Goal: Use online tool/utility: Utilize a website feature to perform a specific function

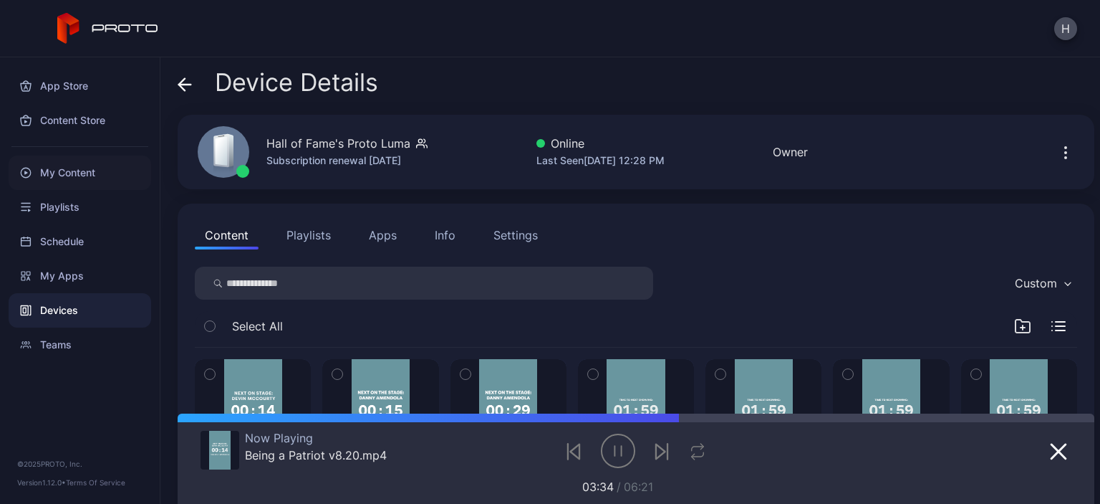
click at [65, 178] on div "My Content" at bounding box center [80, 172] width 143 height 34
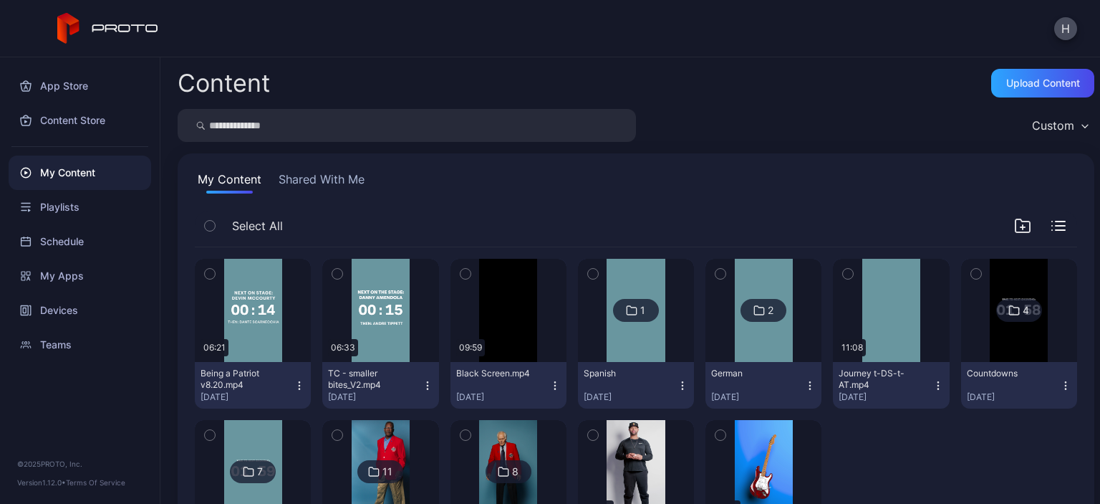
click at [299, 386] on icon "button" at bounding box center [299, 385] width 11 height 11
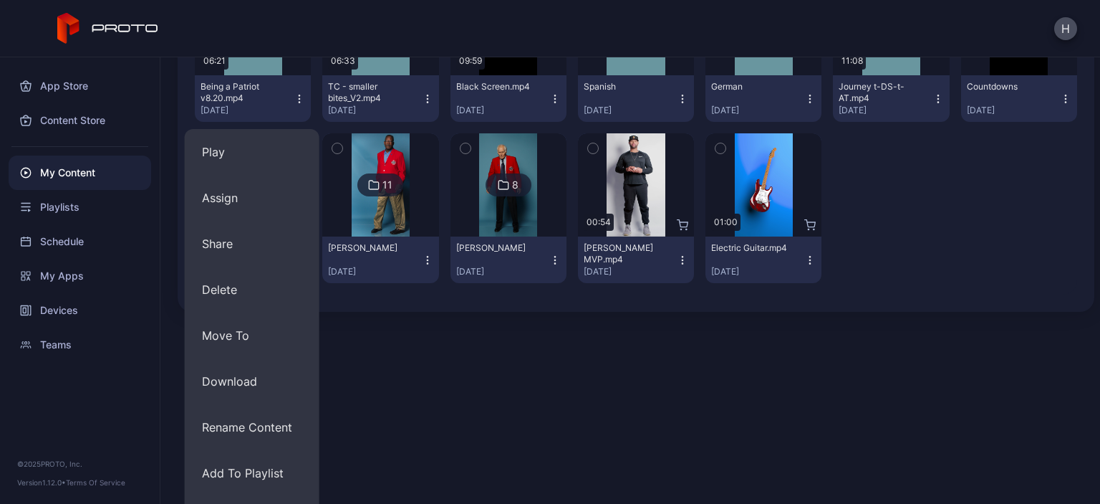
scroll to position [324, 0]
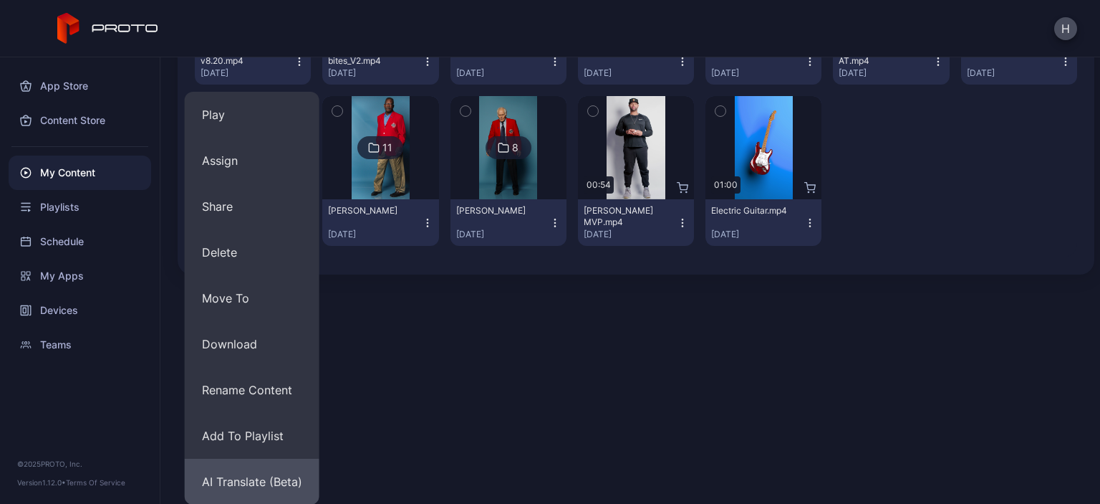
click at [287, 477] on button "AI Translate (Beta)" at bounding box center [252, 481] width 135 height 46
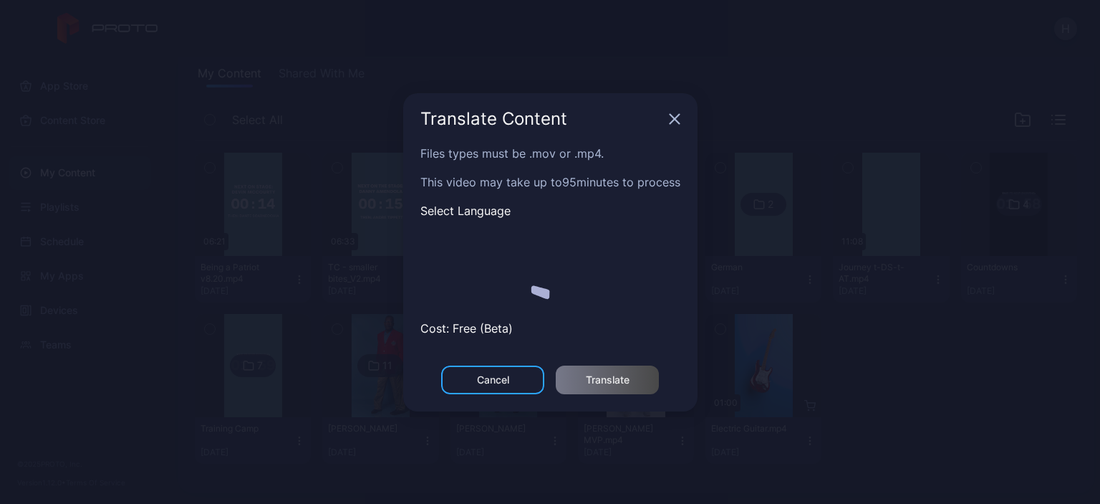
scroll to position [106, 0]
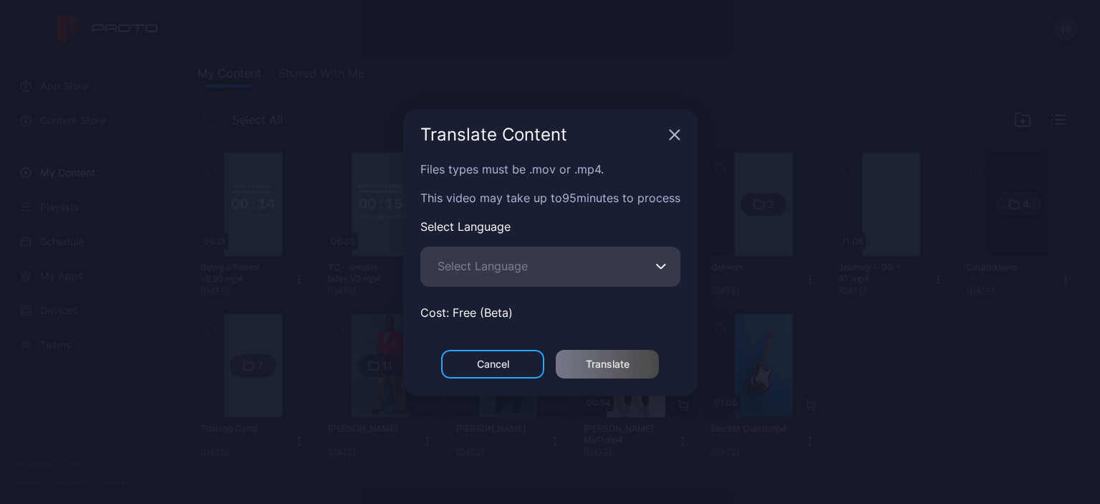
click at [495, 257] on span "Select Language" at bounding box center [483, 265] width 90 height 17
click at [495, 256] on input "Select Language" at bounding box center [550, 266] width 260 height 40
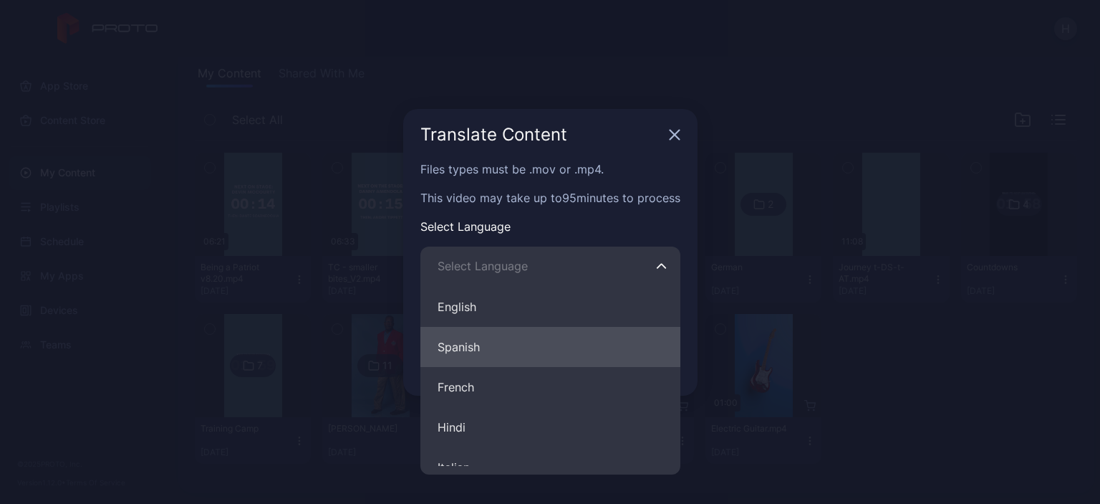
click at [473, 352] on button "Spanish" at bounding box center [550, 347] width 260 height 40
type input "*******"
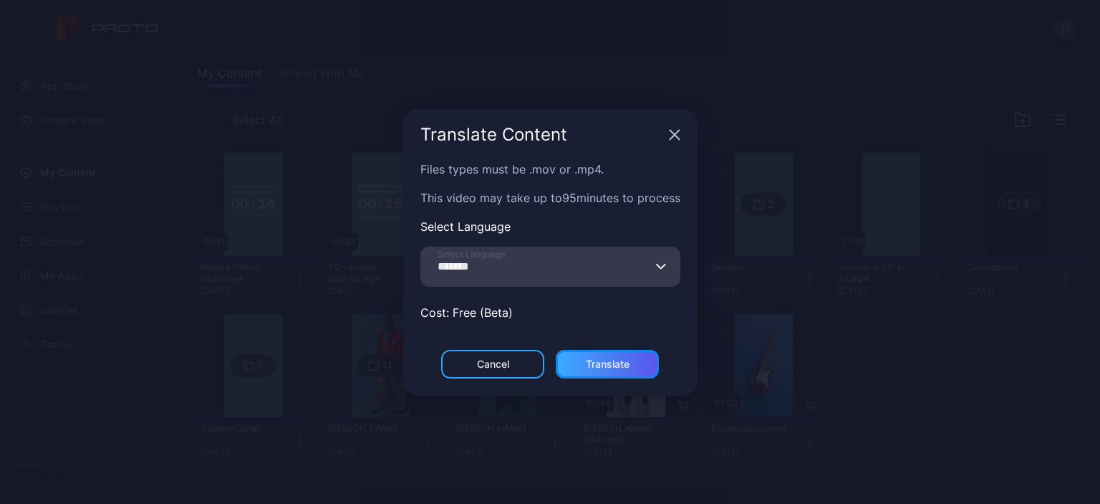
click at [612, 370] on div "Translate" at bounding box center [607, 364] width 103 height 29
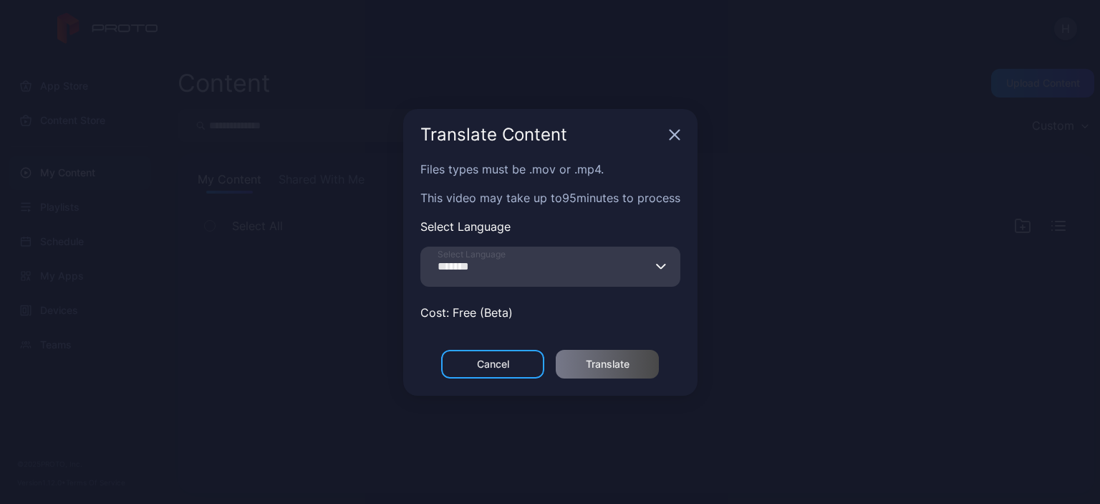
scroll to position [0, 0]
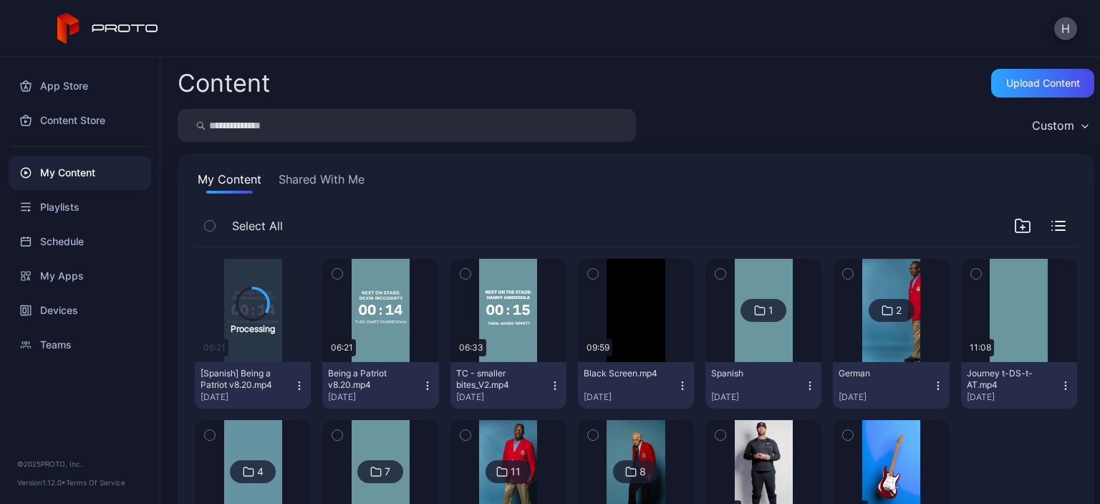
click at [422, 387] on icon "button" at bounding box center [427, 385] width 11 height 11
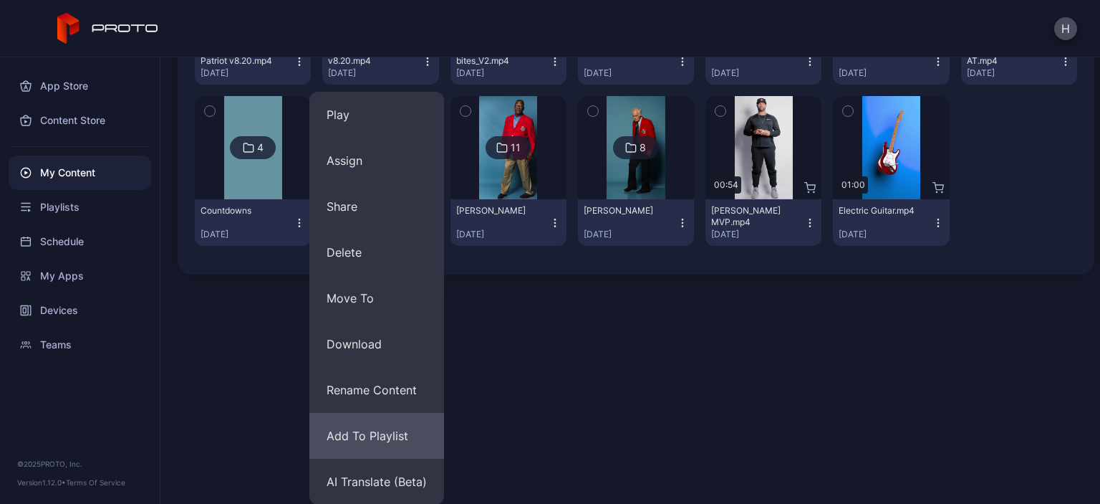
click at [378, 476] on button "AI Translate (Beta)" at bounding box center [376, 481] width 135 height 46
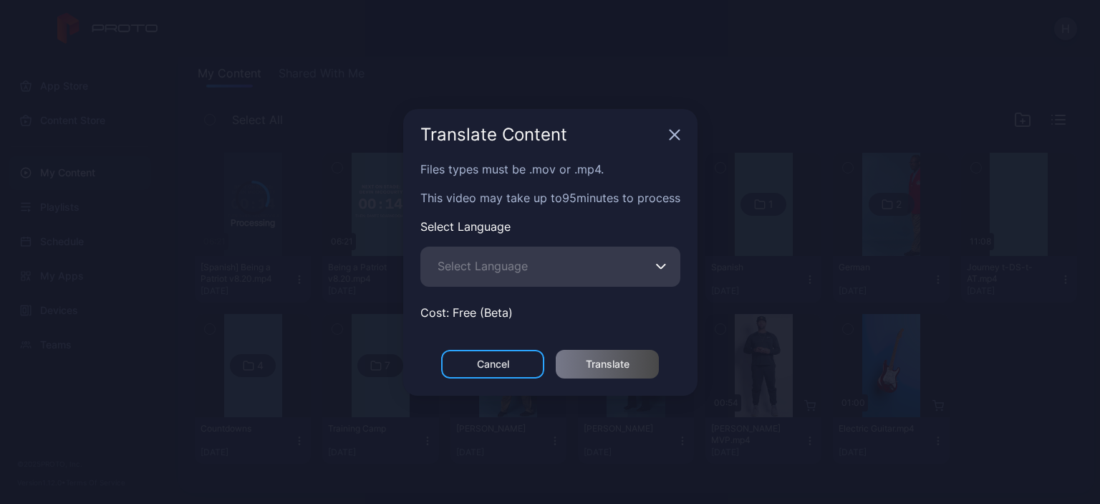
scroll to position [106, 0]
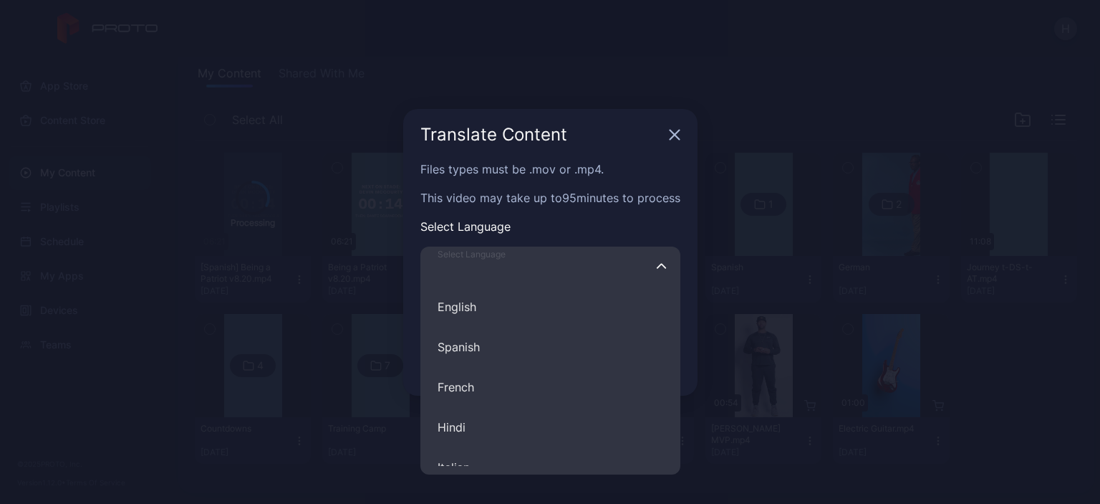
click at [579, 263] on input "Select Language English Spanish French Hindi Italian German Polish Portuguese C…" at bounding box center [550, 266] width 260 height 40
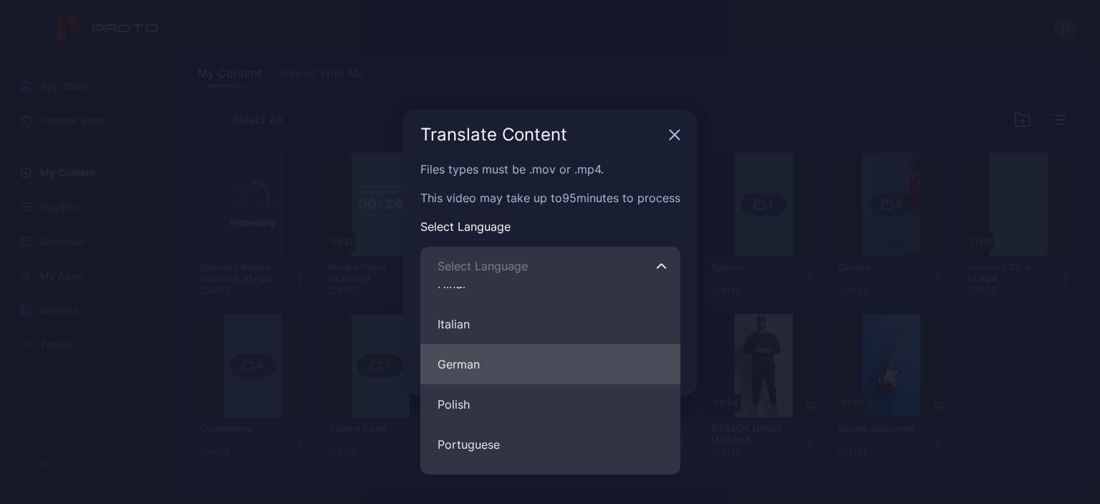
click at [451, 363] on button "German" at bounding box center [550, 364] width 260 height 40
type input "******"
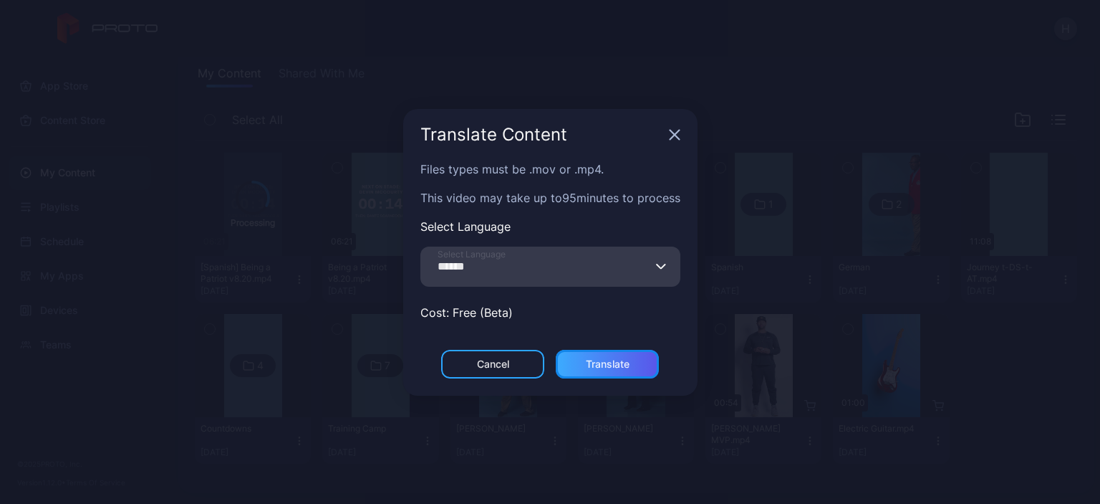
click at [612, 367] on div "Translate" at bounding box center [608, 363] width 44 height 11
